Goal: Information Seeking & Learning: Compare options

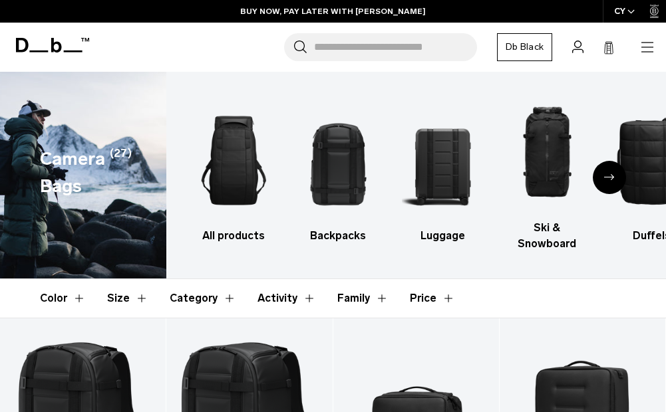
click at [613, 184] on div "Next slide" at bounding box center [609, 177] width 33 height 33
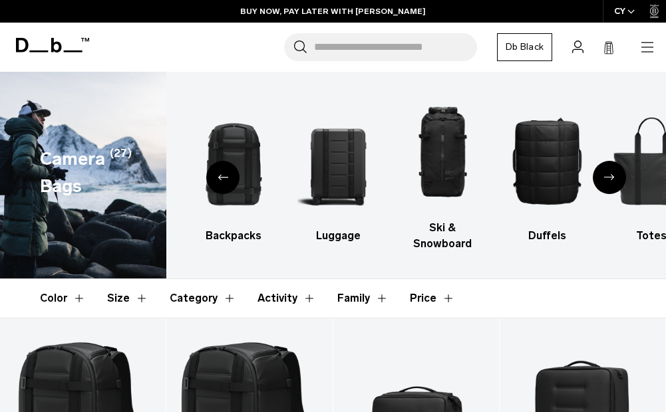
click at [611, 182] on div "Next slide" at bounding box center [609, 177] width 33 height 33
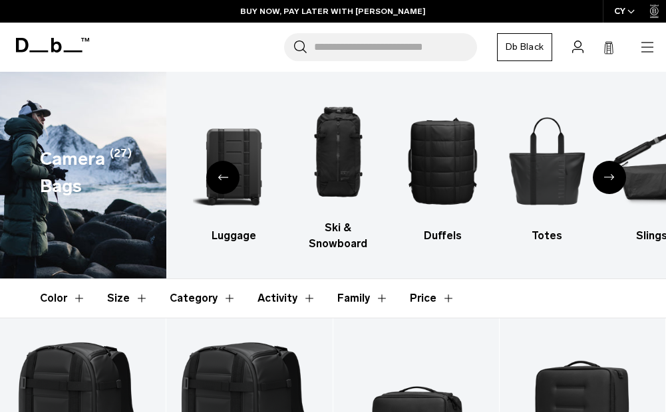
click at [616, 183] on div "Next slide" at bounding box center [609, 177] width 33 height 33
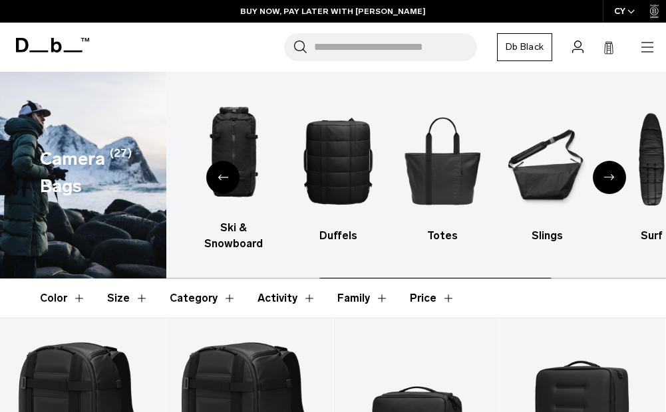
click at [616, 186] on div "Next slide" at bounding box center [609, 177] width 33 height 33
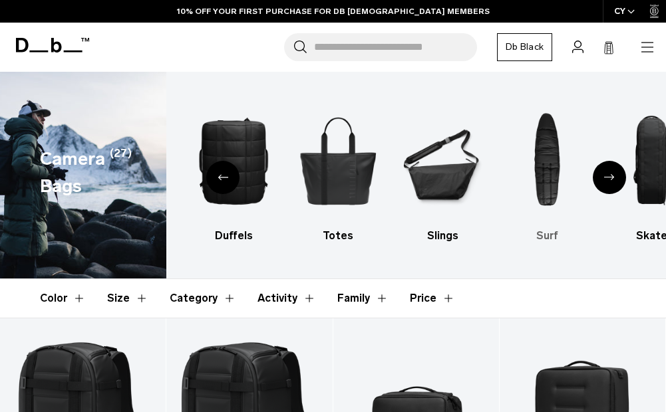
click at [543, 192] on img "8 / 10" at bounding box center [546, 161] width 81 height 122
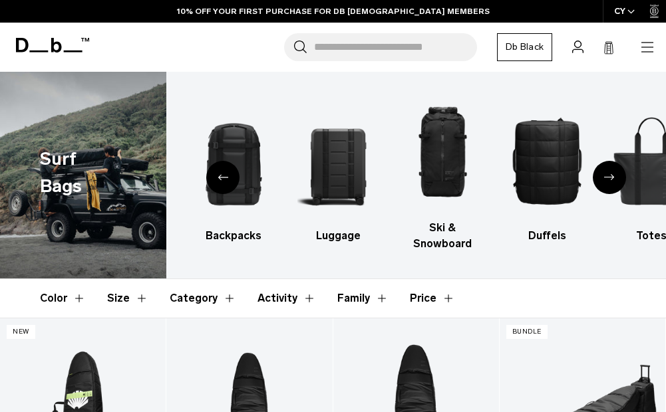
click at [227, 178] on icon "Previous slide" at bounding box center [222, 177] width 11 height 6
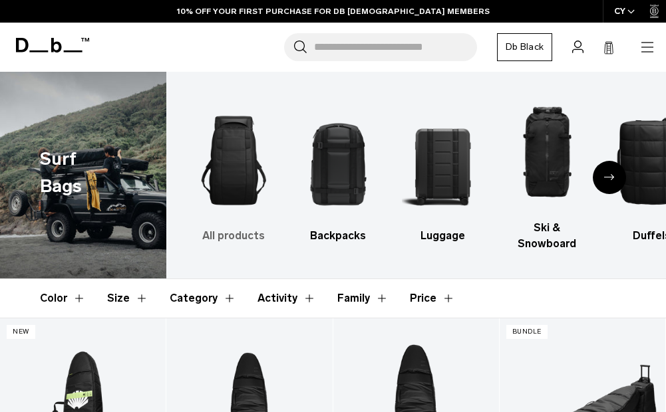
click at [216, 197] on img "1 / 9" at bounding box center [233, 161] width 81 height 122
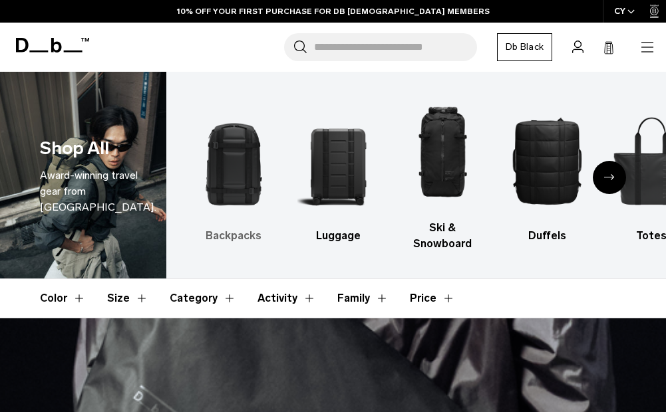
click at [224, 176] on img "1 / 10" at bounding box center [233, 161] width 81 height 122
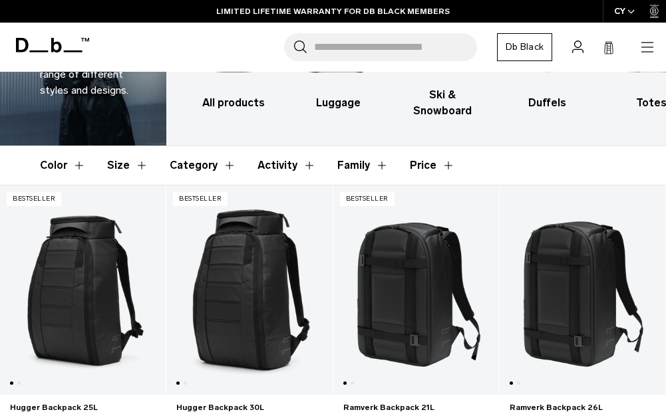
scroll to position [266, 0]
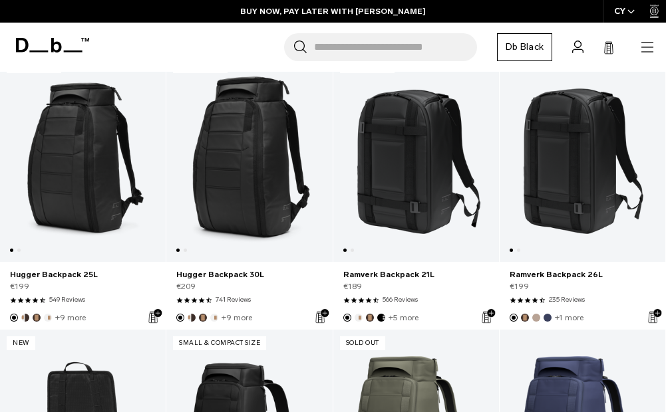
click at [247, 220] on link "Hugger Backpack 30L" at bounding box center [249, 157] width 166 height 209
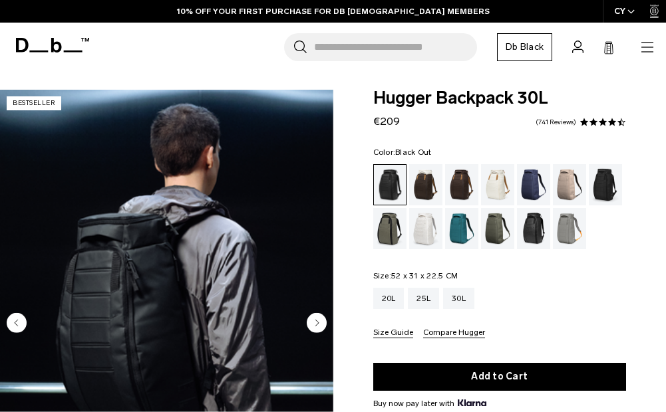
drag, startPoint x: 0, startPoint y: 0, endPoint x: 319, endPoint y: 305, distance: 441.2
click at [319, 313] on circle "Next slide" at bounding box center [317, 323] width 20 height 20
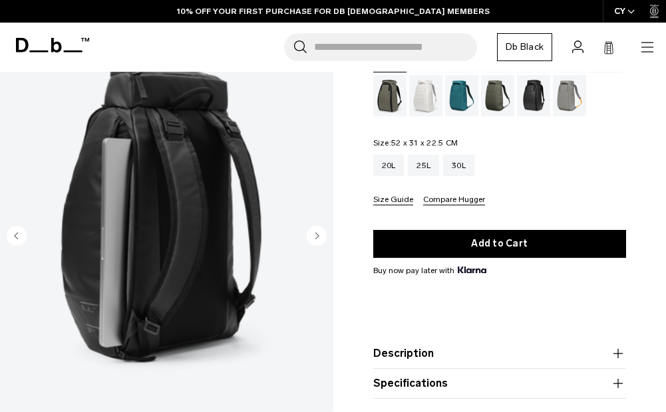
click at [313, 233] on circle "Next slide" at bounding box center [317, 235] width 20 height 20
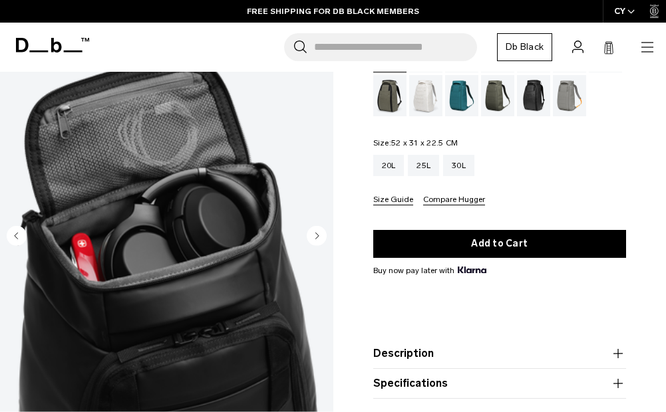
scroll to position [200, 0]
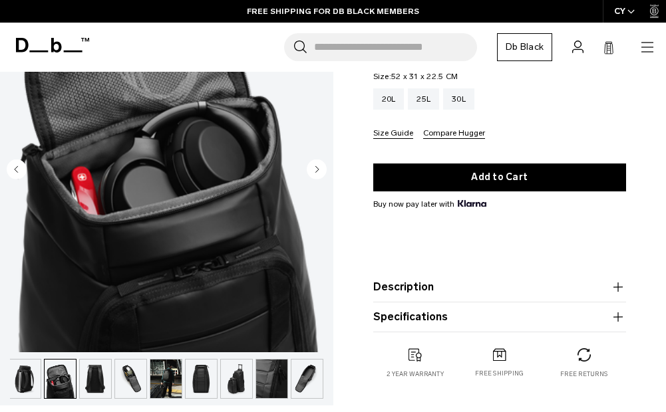
click at [318, 168] on circle "Next slide" at bounding box center [317, 169] width 20 height 20
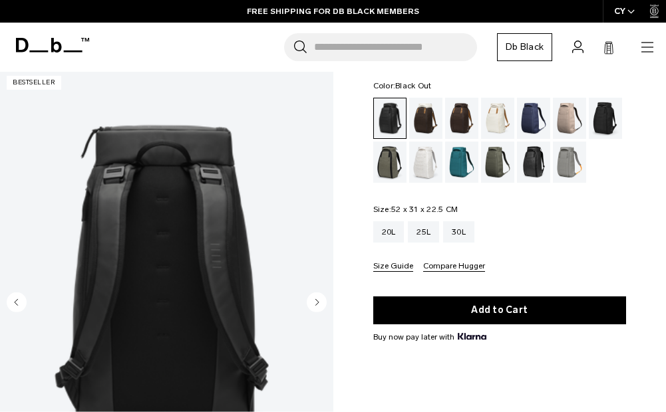
scroll to position [133, 0]
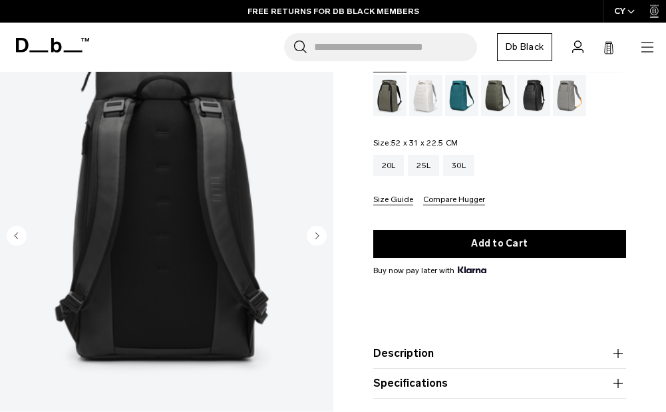
click at [316, 237] on icon "Next slide" at bounding box center [316, 236] width 3 height 6
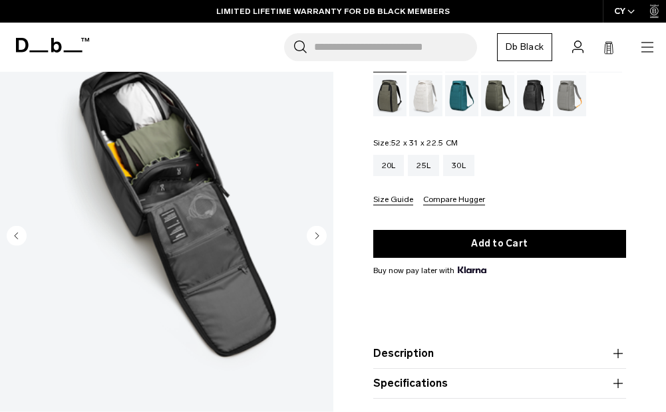
click at [319, 237] on circle "Next slide" at bounding box center [317, 235] width 20 height 20
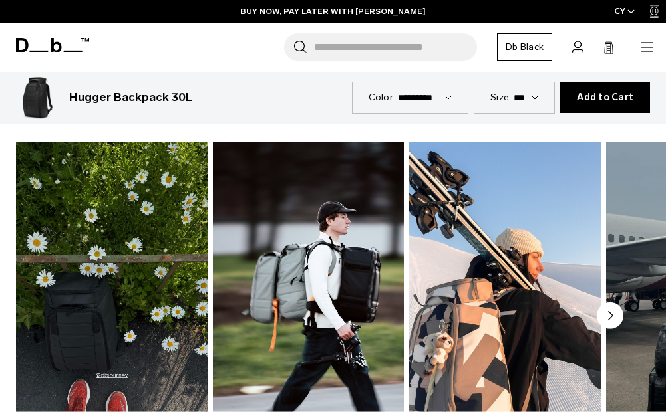
scroll to position [599, 0]
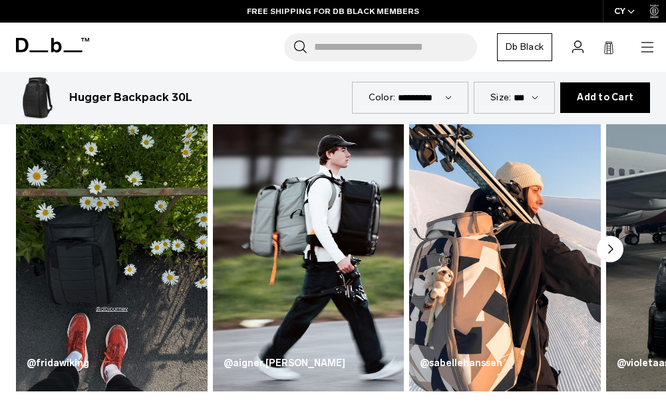
click at [71, 305] on img "1 / 5" at bounding box center [112, 234] width 192 height 316
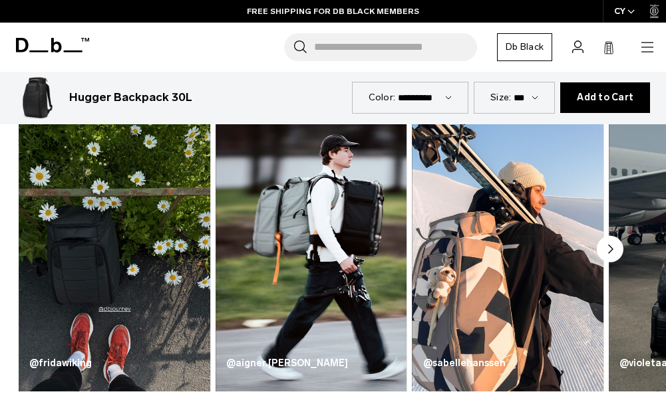
click at [84, 294] on img "1 / 5" at bounding box center [115, 234] width 192 height 316
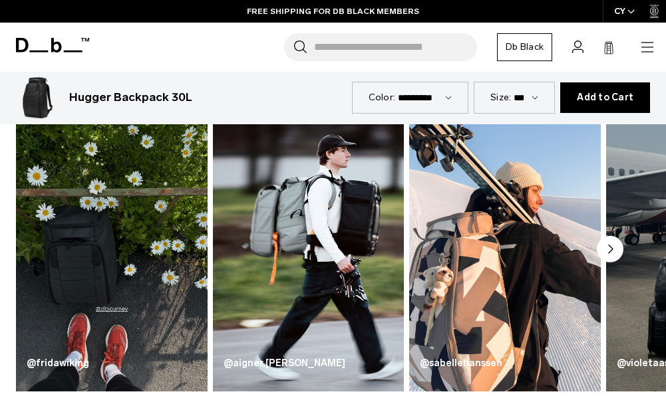
click at [90, 291] on img "1 / 5" at bounding box center [112, 234] width 192 height 316
click at [83, 283] on img "1 / 5" at bounding box center [112, 234] width 192 height 316
click at [72, 280] on img "1 / 5" at bounding box center [112, 234] width 192 height 316
click at [74, 279] on img "1 / 5" at bounding box center [112, 234] width 192 height 316
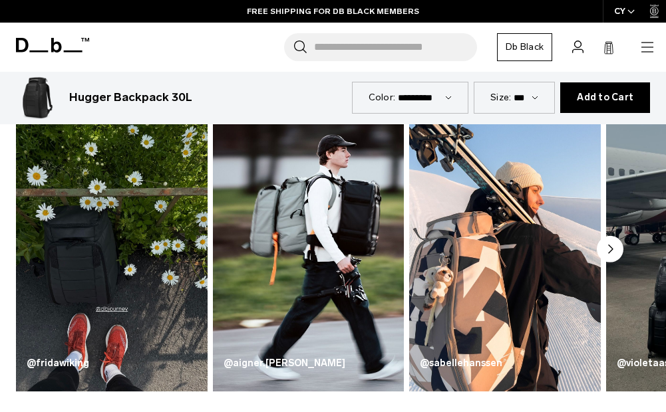
click at [78, 276] on img "1 / 5" at bounding box center [112, 234] width 192 height 316
click at [65, 275] on img "1 / 5" at bounding box center [112, 234] width 192 height 316
click at [602, 249] on circle "Next slide" at bounding box center [610, 248] width 27 height 27
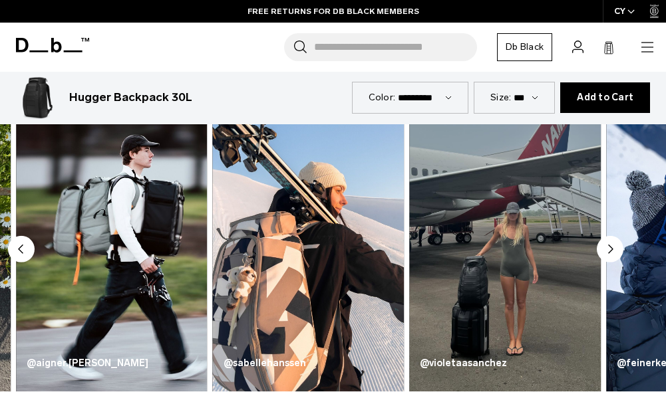
click at [603, 251] on circle "Next slide" at bounding box center [610, 248] width 27 height 27
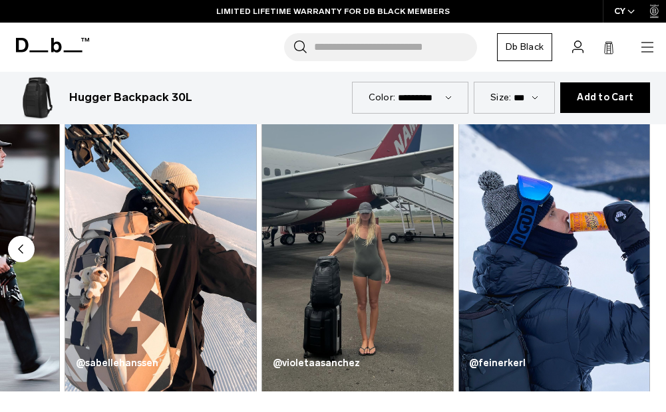
click at [24, 249] on circle "Previous slide" at bounding box center [21, 248] width 27 height 27
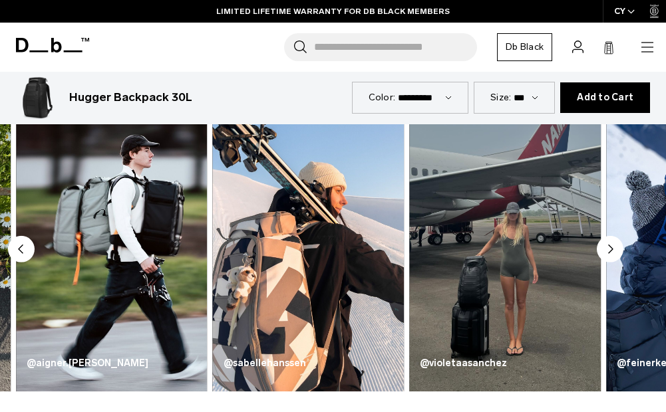
click at [24, 249] on circle "Previous slide" at bounding box center [21, 248] width 27 height 27
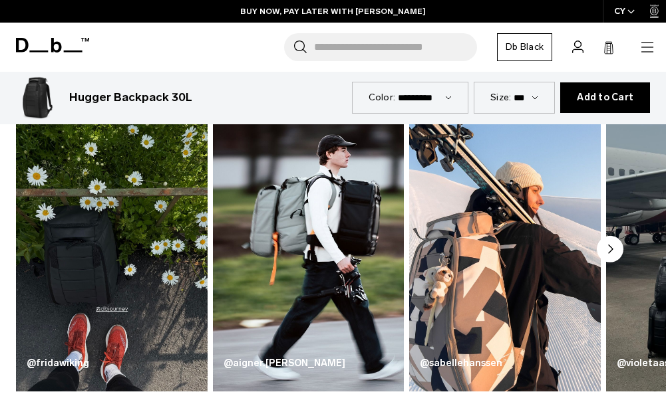
click at [646, 39] on icon "button" at bounding box center [647, 47] width 16 height 16
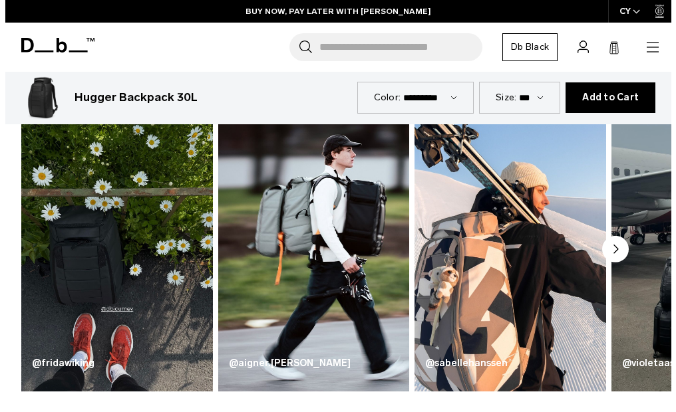
scroll to position [0, 67]
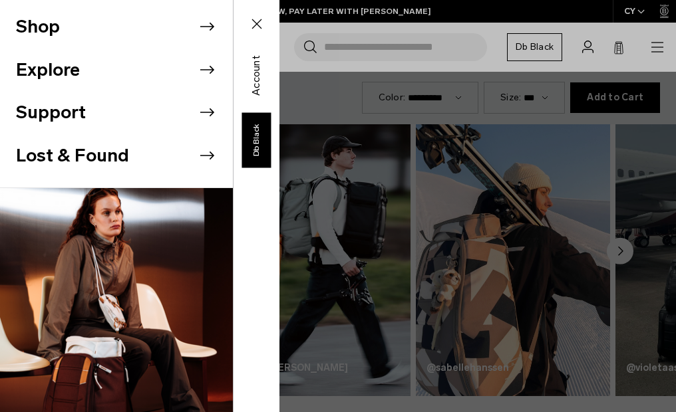
click at [279, 41] on div "Shop Explore Support Lost & Found" at bounding box center [139, 206] width 279 height 412
click at [166, 30] on li "Shop" at bounding box center [124, 26] width 217 height 43
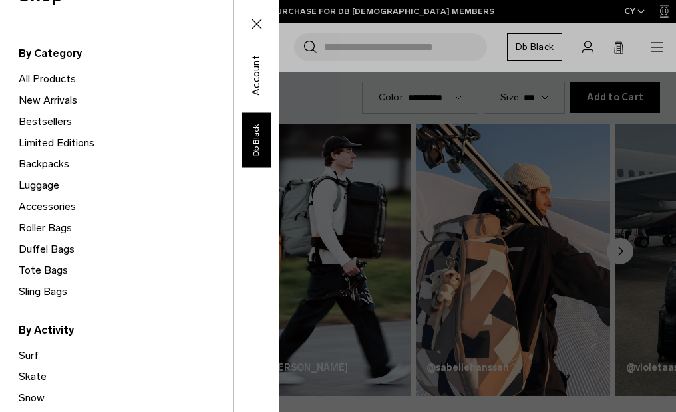
scroll to position [133, 0]
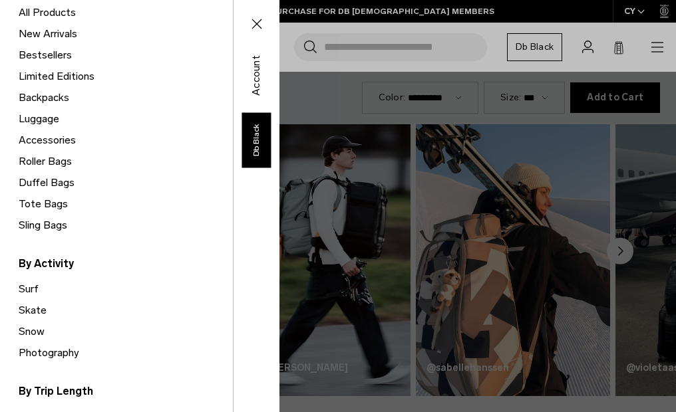
click at [25, 328] on link "Snow" at bounding box center [126, 331] width 214 height 21
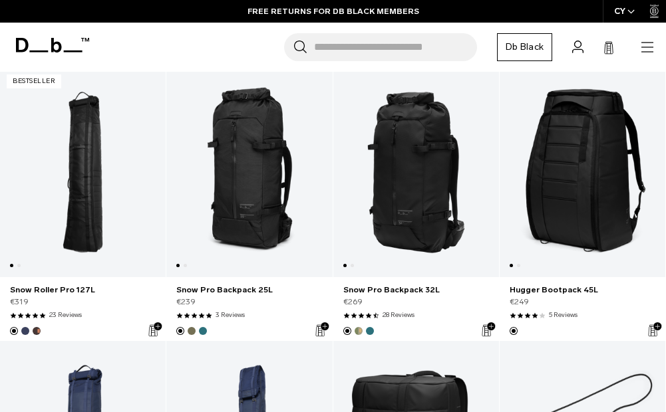
scroll to position [168, 0]
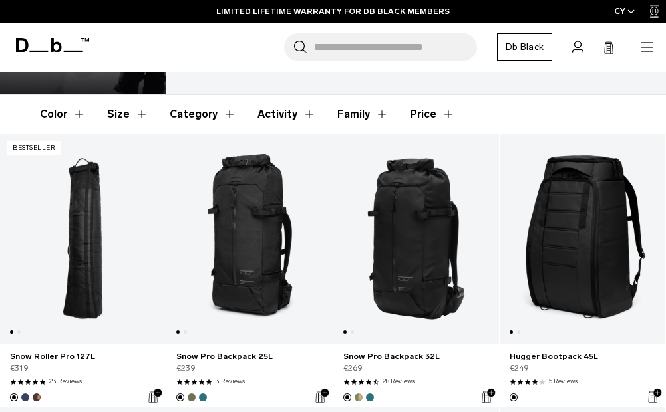
click at [239, 236] on link "Snow Pro Backpack 25L" at bounding box center [249, 238] width 166 height 209
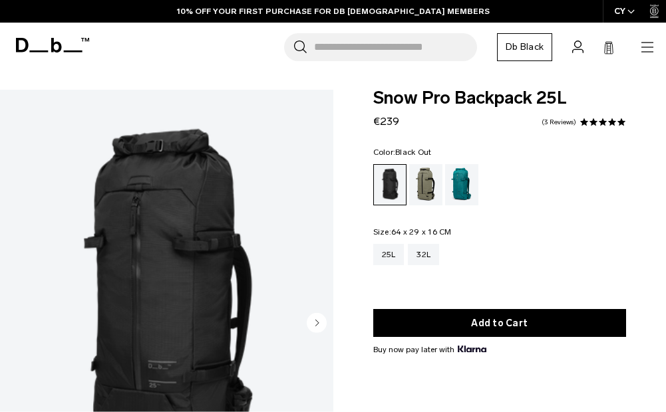
click at [406, 192] on ul at bounding box center [499, 184] width 253 height 41
click at [444, 189] on ul at bounding box center [499, 184] width 253 height 41
click at [440, 189] on div "Mash Green" at bounding box center [426, 184] width 34 height 41
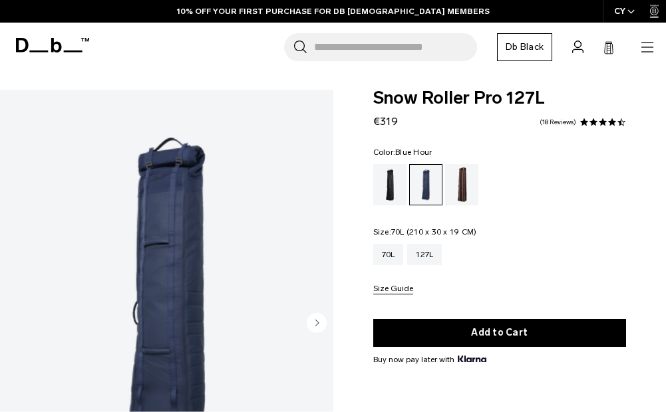
click at [400, 256] on div "70L" at bounding box center [388, 254] width 31 height 21
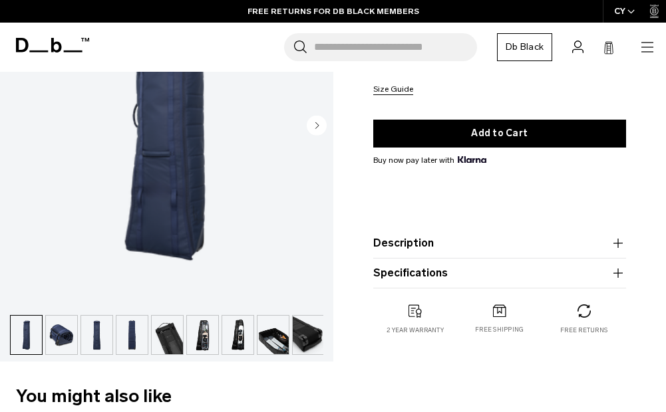
scroll to position [194, 0]
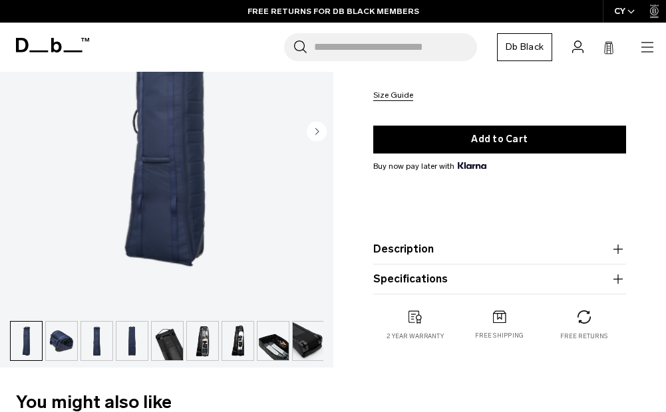
click at [206, 327] on img "button" at bounding box center [202, 341] width 31 height 39
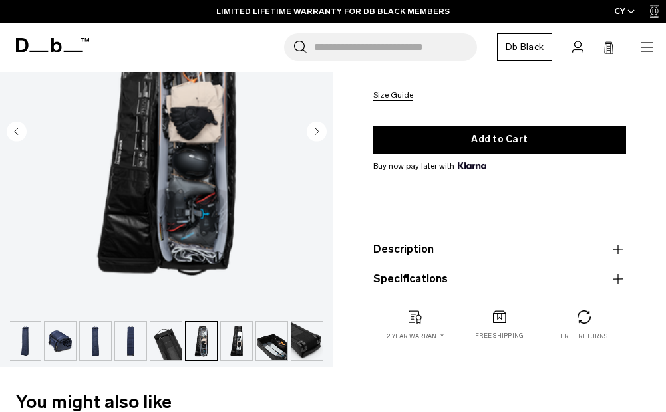
click at [263, 344] on img "button" at bounding box center [271, 341] width 31 height 39
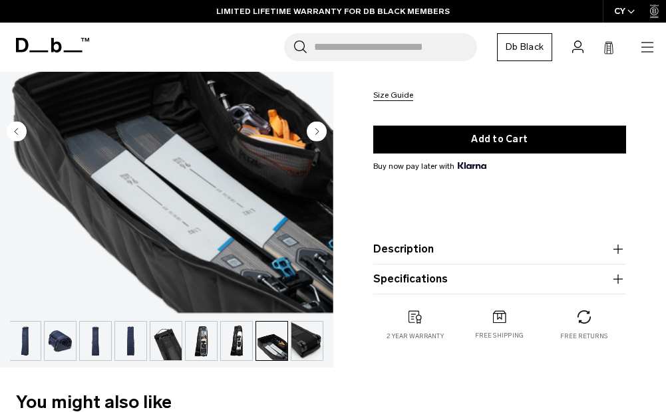
click at [297, 353] on img "button" at bounding box center [306, 341] width 31 height 39
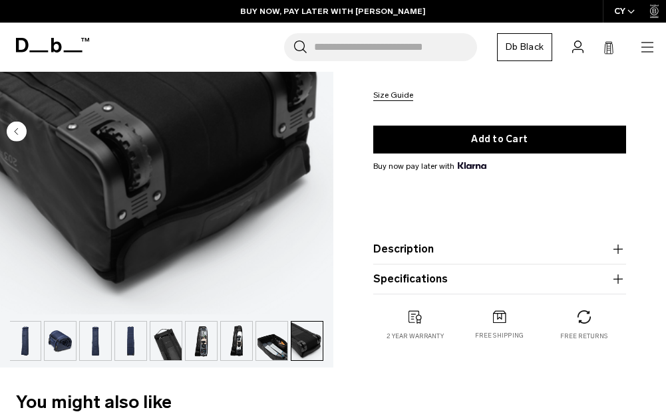
click at [53, 344] on img "button" at bounding box center [60, 341] width 31 height 39
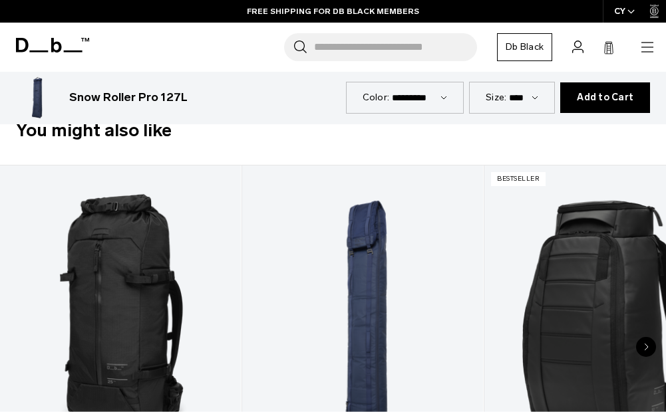
scroll to position [532, 0]
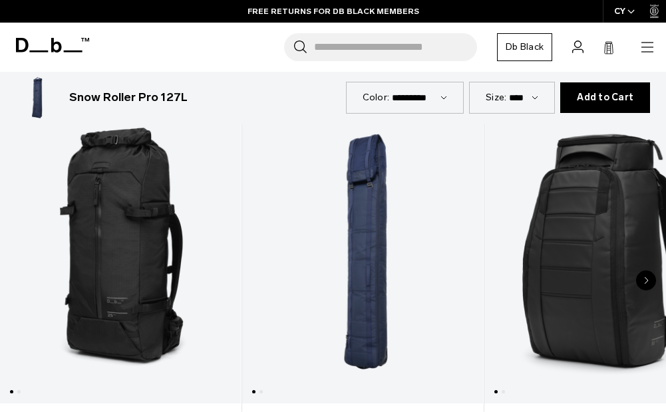
click at [644, 273] on div "Next slide" at bounding box center [646, 281] width 20 height 20
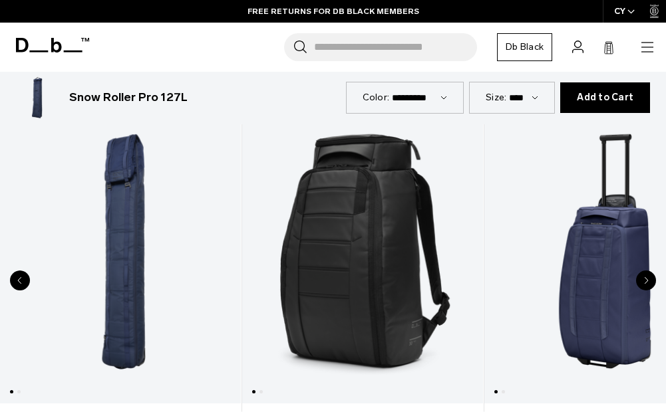
click at [646, 285] on icon "Next slide" at bounding box center [646, 281] width 5 height 8
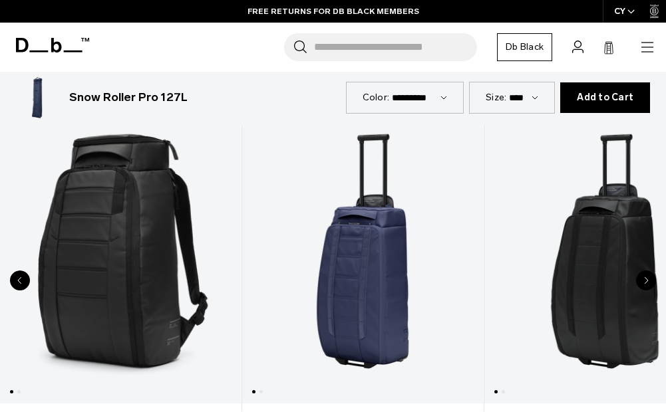
click at [646, 285] on icon "Next slide" at bounding box center [646, 281] width 5 height 8
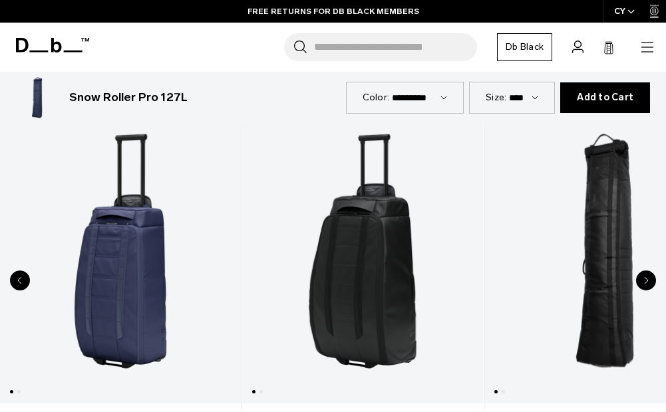
click at [646, 285] on icon "Next slide" at bounding box center [646, 281] width 5 height 8
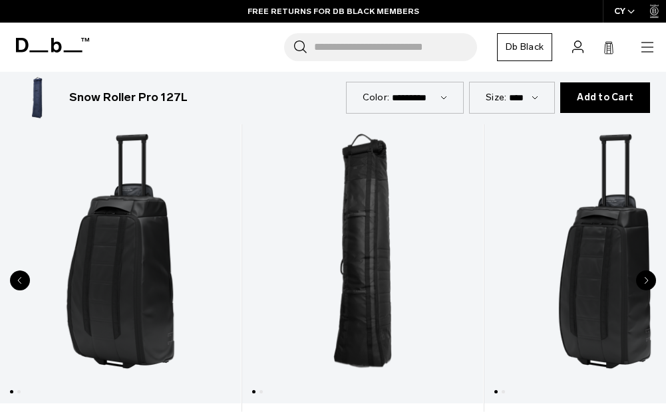
click at [646, 285] on icon "Next slide" at bounding box center [646, 281] width 5 height 8
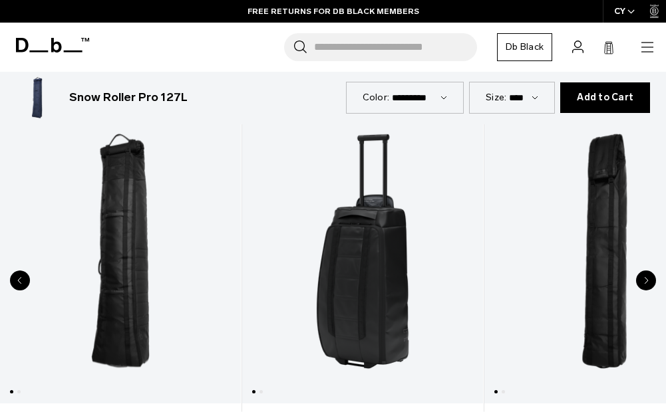
click at [646, 285] on icon "Next slide" at bounding box center [646, 281] width 5 height 8
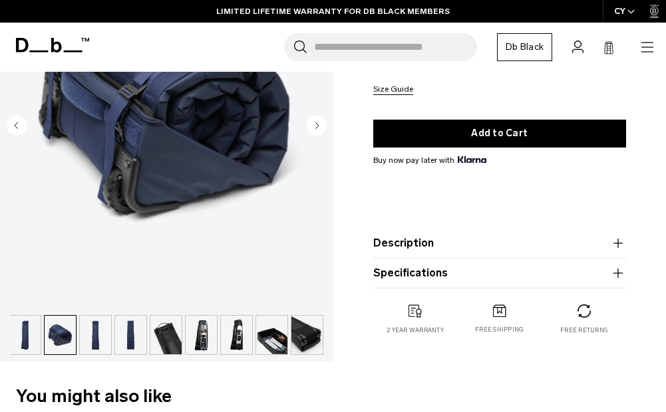
scroll to position [0, 0]
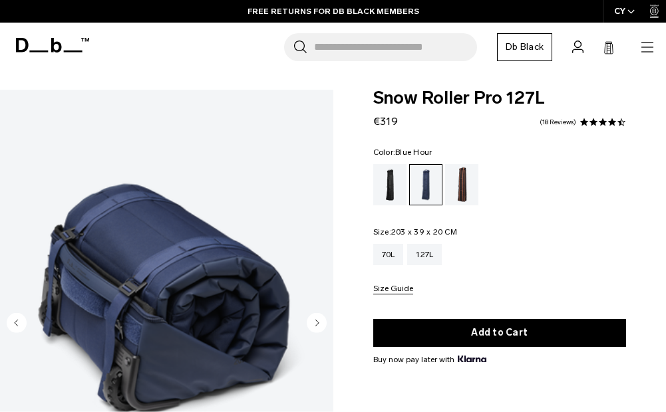
click at [521, 54] on link "Db Black" at bounding box center [524, 47] width 55 height 28
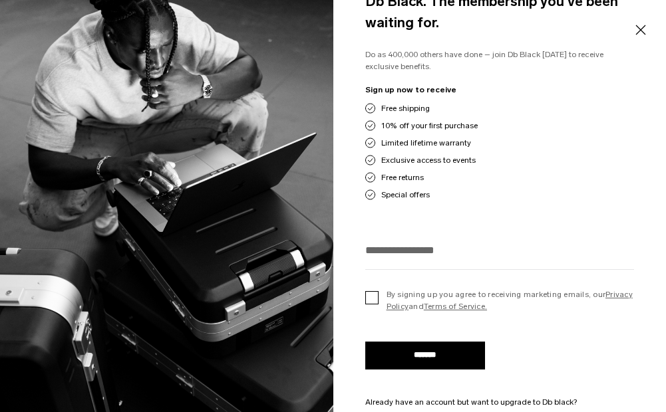
scroll to position [665, 0]
click at [643, 33] on button "Close" at bounding box center [640, 30] width 17 height 28
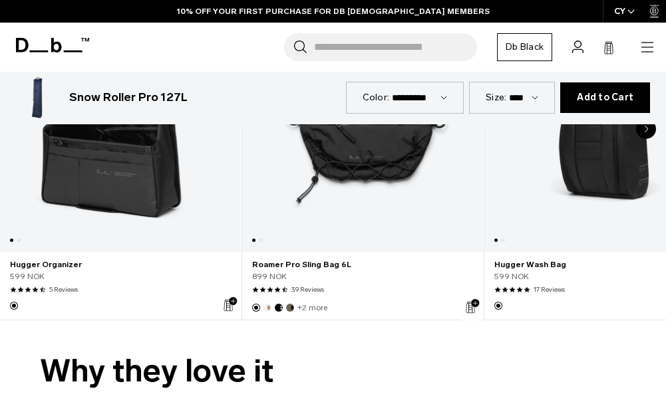
scroll to position [2860, 0]
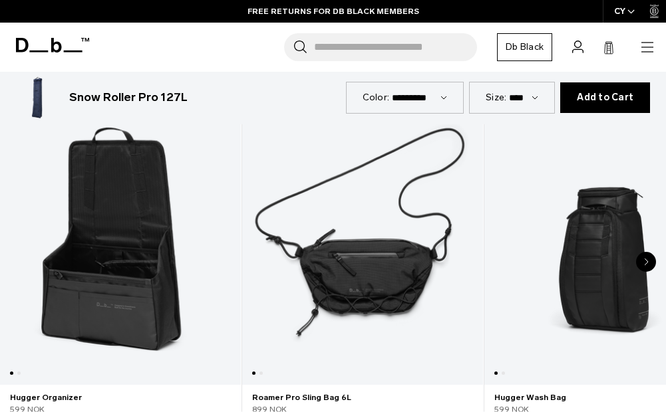
click at [408, 278] on link "Roamer Pro Sling Bag 6L" at bounding box center [362, 232] width 241 height 304
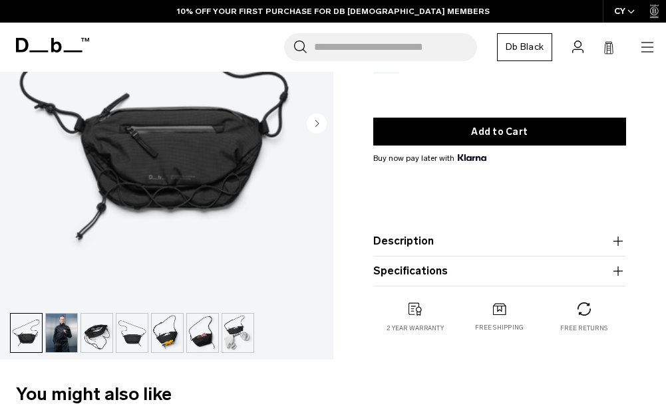
click at [67, 334] on img "button" at bounding box center [61, 333] width 31 height 39
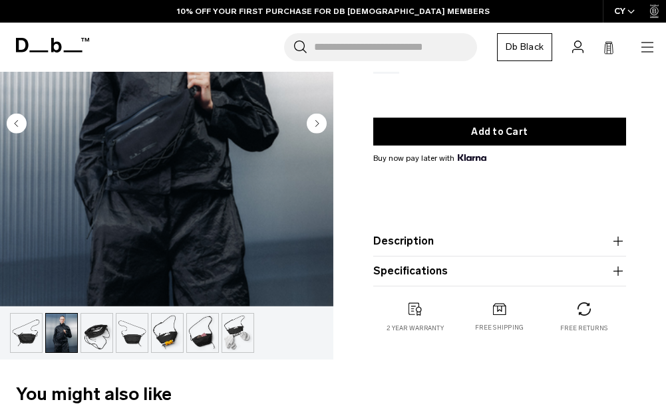
scroll to position [67, 0]
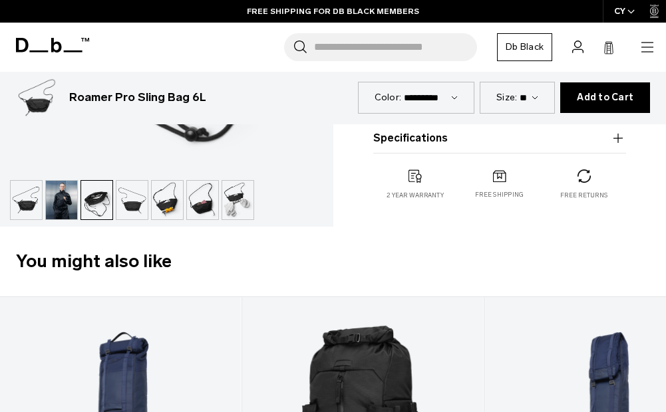
scroll to position [266, 0]
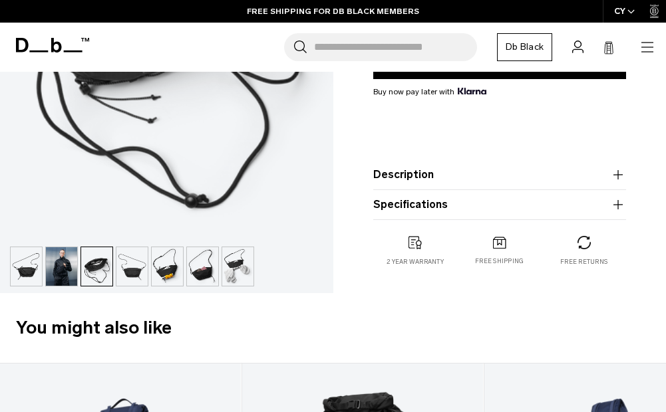
click at [613, 178] on icon "button" at bounding box center [618, 175] width 16 height 16
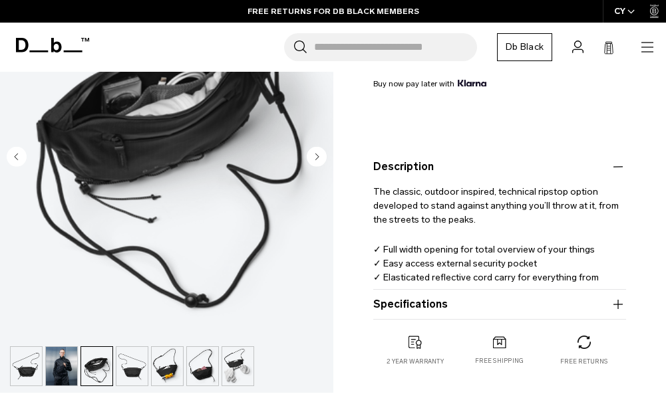
click at [177, 380] on img "button" at bounding box center [167, 366] width 31 height 39
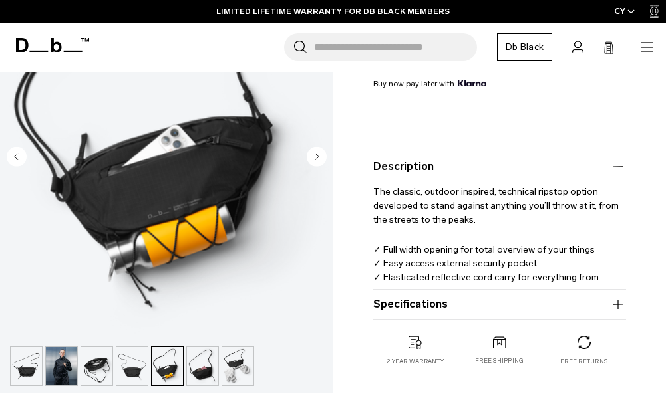
click at [614, 310] on icon "button" at bounding box center [618, 305] width 16 height 16
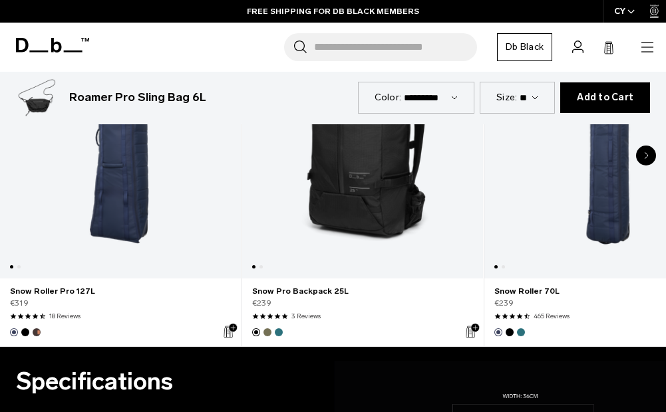
scroll to position [665, 0]
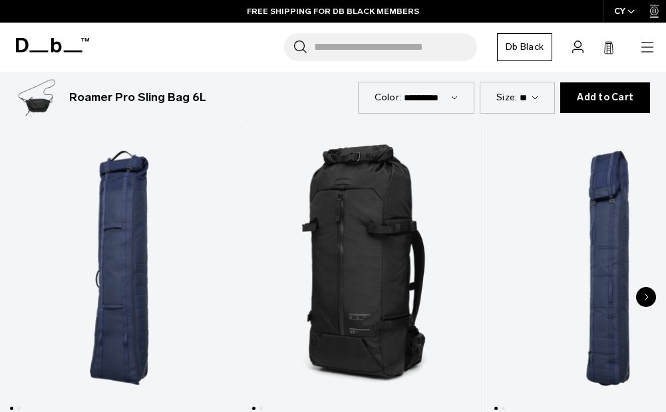
click at [645, 295] on icon "Next slide" at bounding box center [646, 297] width 5 height 8
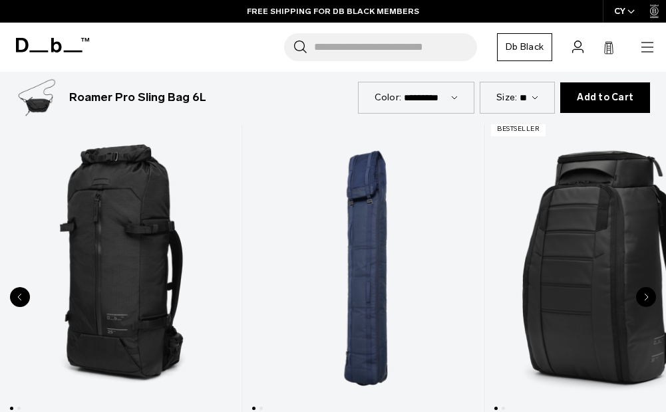
click at [646, 299] on icon "Next slide" at bounding box center [645, 298] width 3 height 6
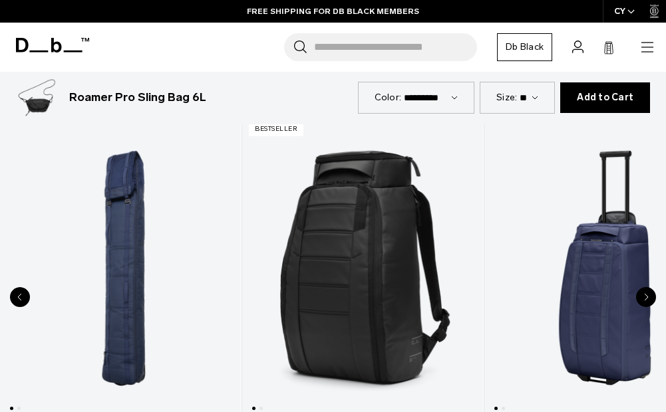
click at [640, 301] on div "Next slide" at bounding box center [646, 297] width 20 height 20
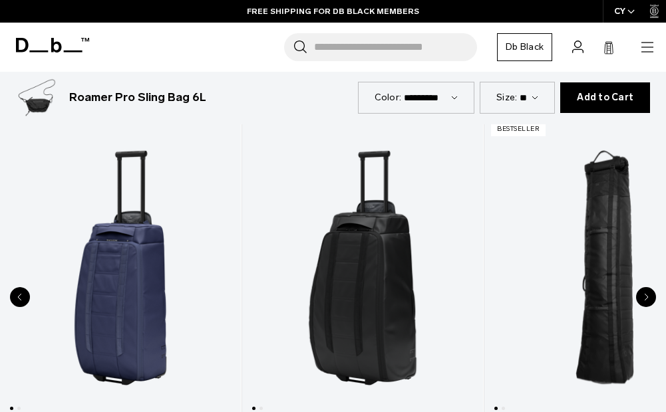
click at [640, 301] on div "Next slide" at bounding box center [646, 297] width 20 height 20
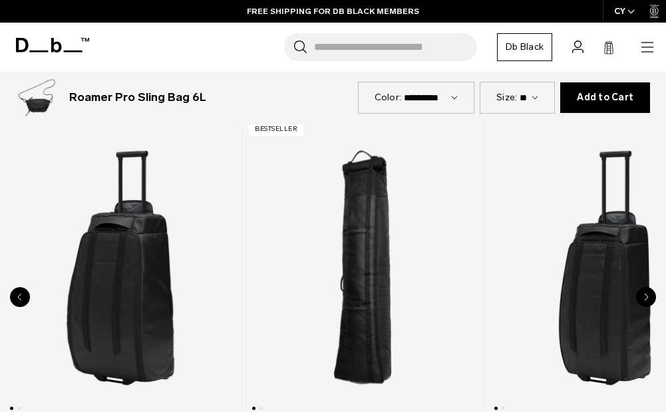
click at [640, 301] on div "Next slide" at bounding box center [646, 297] width 20 height 20
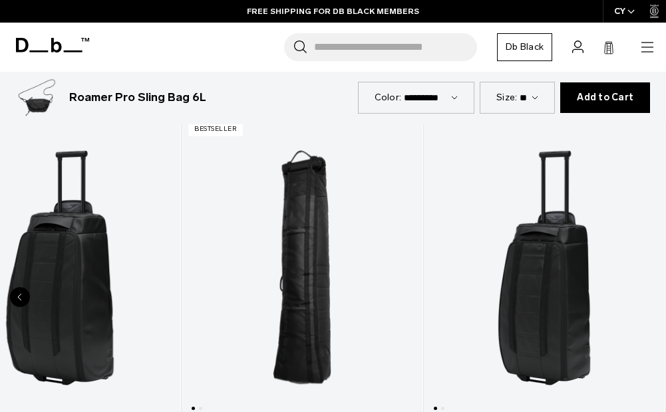
click at [640, 301] on link "Hugger Roller Bag Check-in 60L" at bounding box center [544, 268] width 241 height 304
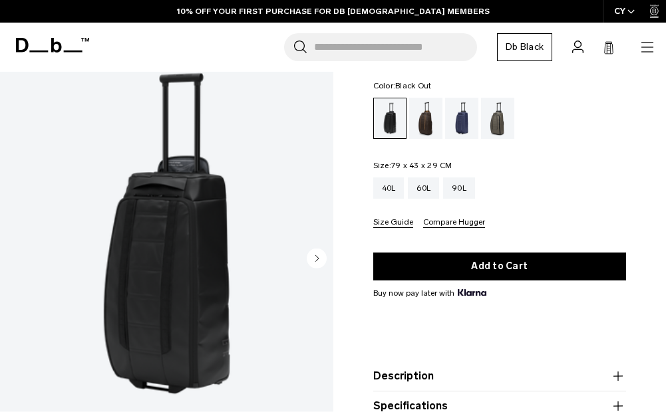
scroll to position [133, 0]
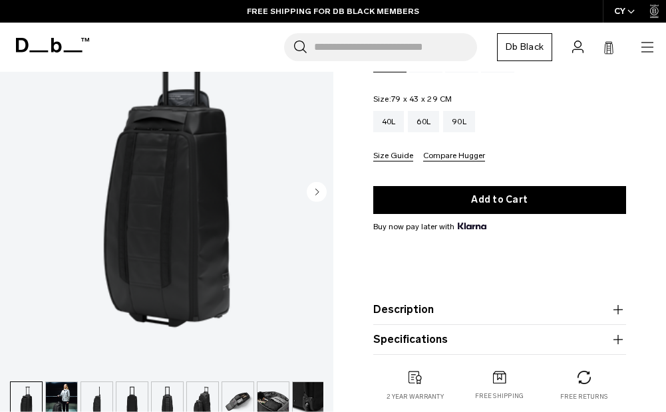
click at [310, 202] on circle "Next slide" at bounding box center [317, 192] width 20 height 20
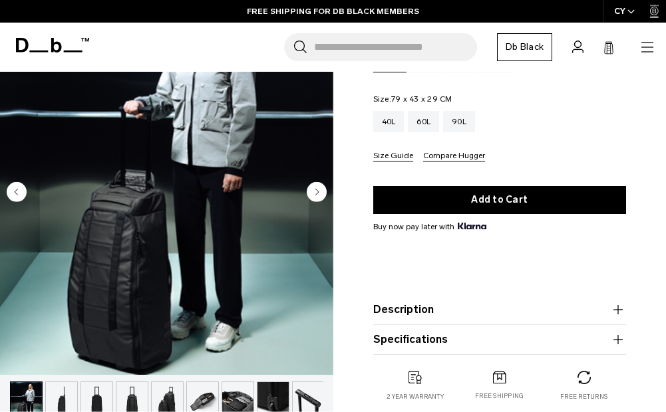
scroll to position [0, 0]
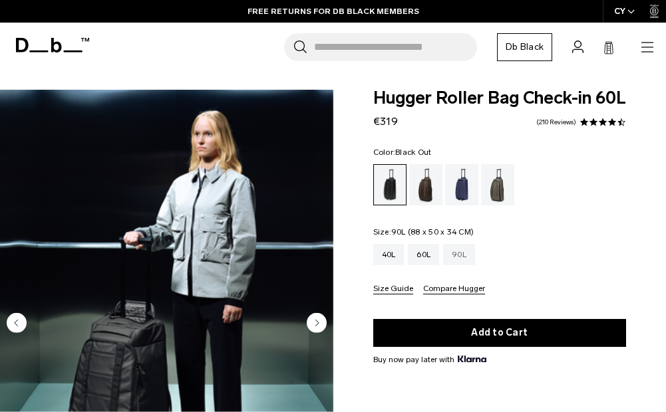
click at [472, 265] on div "90L" at bounding box center [459, 254] width 32 height 21
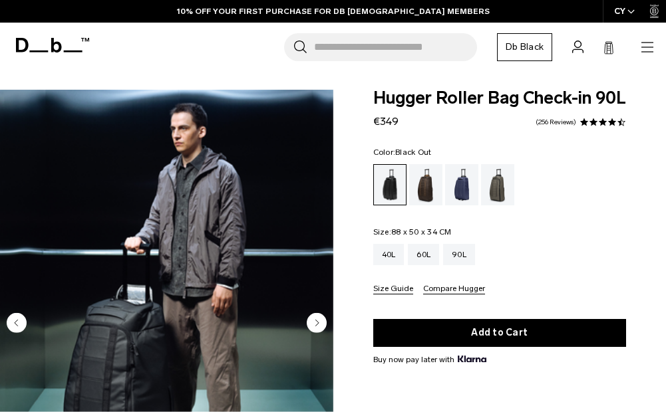
click at [315, 325] on circle "Next slide" at bounding box center [317, 323] width 20 height 20
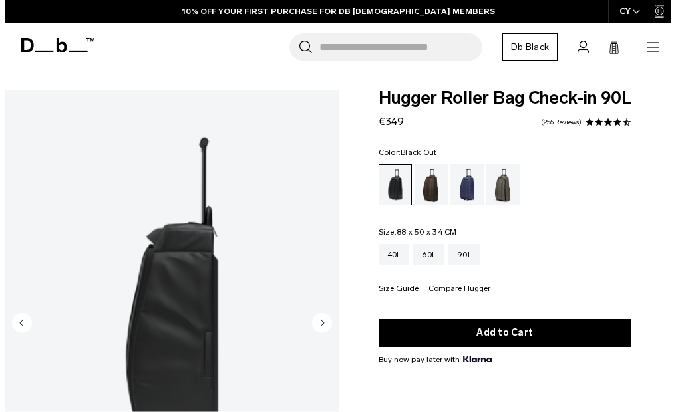
scroll to position [0, 37]
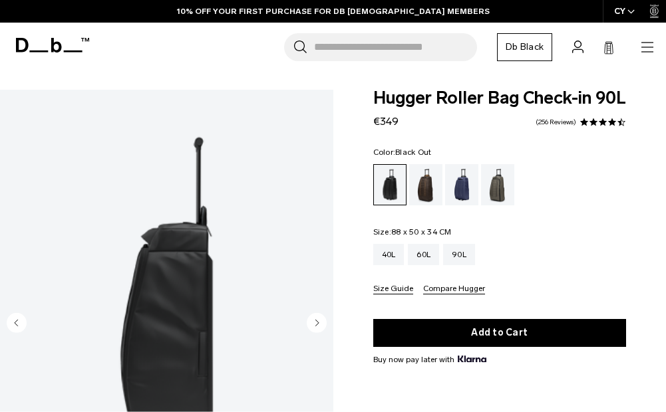
click at [315, 325] on circle "Next slide" at bounding box center [317, 323] width 20 height 20
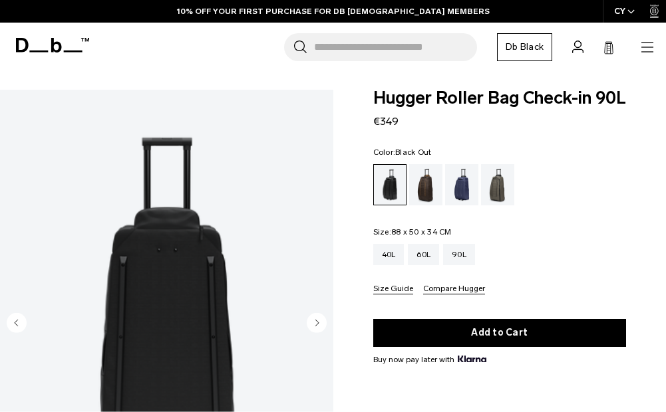
click at [315, 325] on circle "Next slide" at bounding box center [317, 323] width 20 height 20
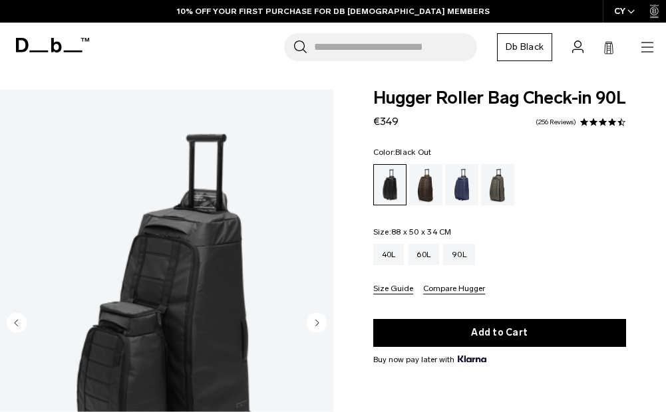
click at [315, 325] on circle "Next slide" at bounding box center [317, 323] width 20 height 20
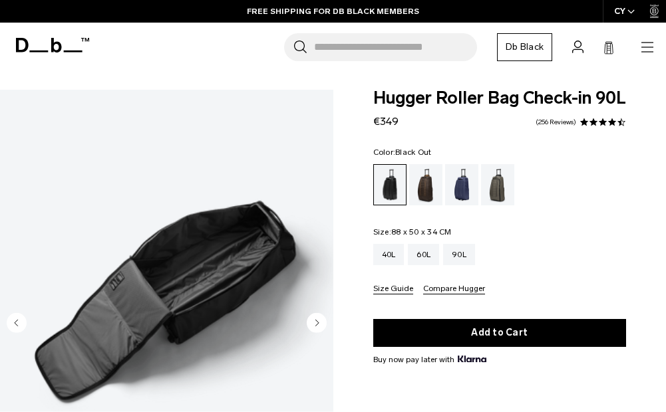
click at [315, 325] on circle "Next slide" at bounding box center [317, 323] width 20 height 20
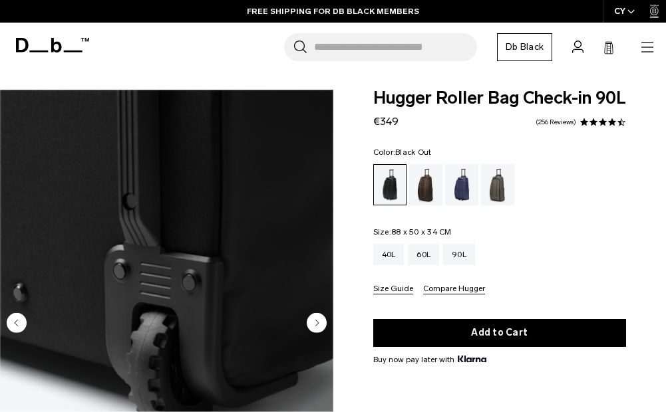
click at [315, 325] on circle "Next slide" at bounding box center [317, 323] width 20 height 20
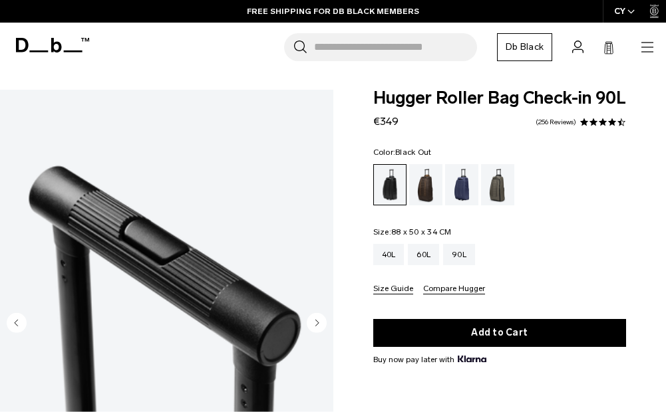
click at [315, 325] on circle "Next slide" at bounding box center [317, 323] width 20 height 20
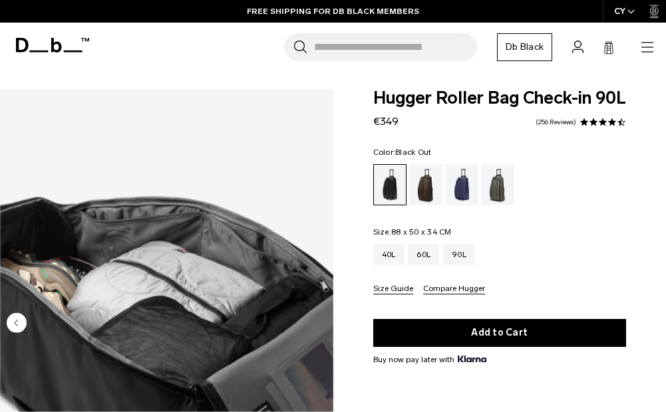
click at [315, 325] on img "10 / 10" at bounding box center [166, 298] width 333 height 416
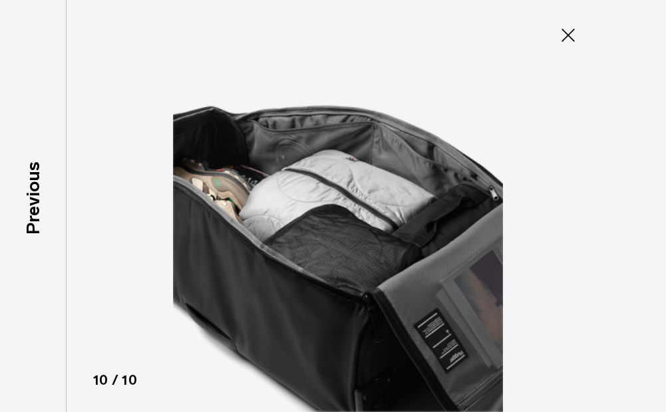
scroll to position [0, 32]
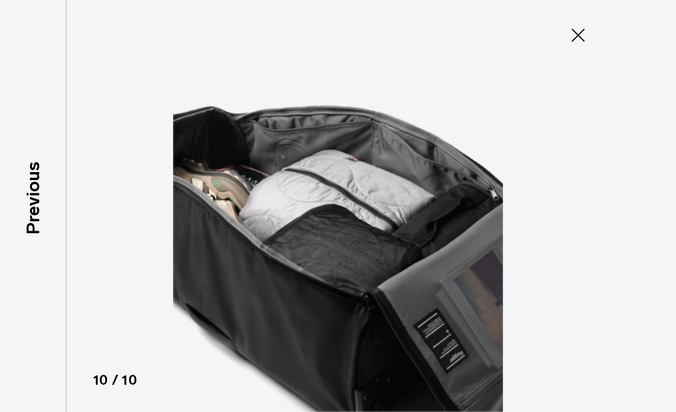
click at [573, 33] on icon at bounding box center [577, 35] width 21 height 21
